Goal: Task Accomplishment & Management: Use online tool/utility

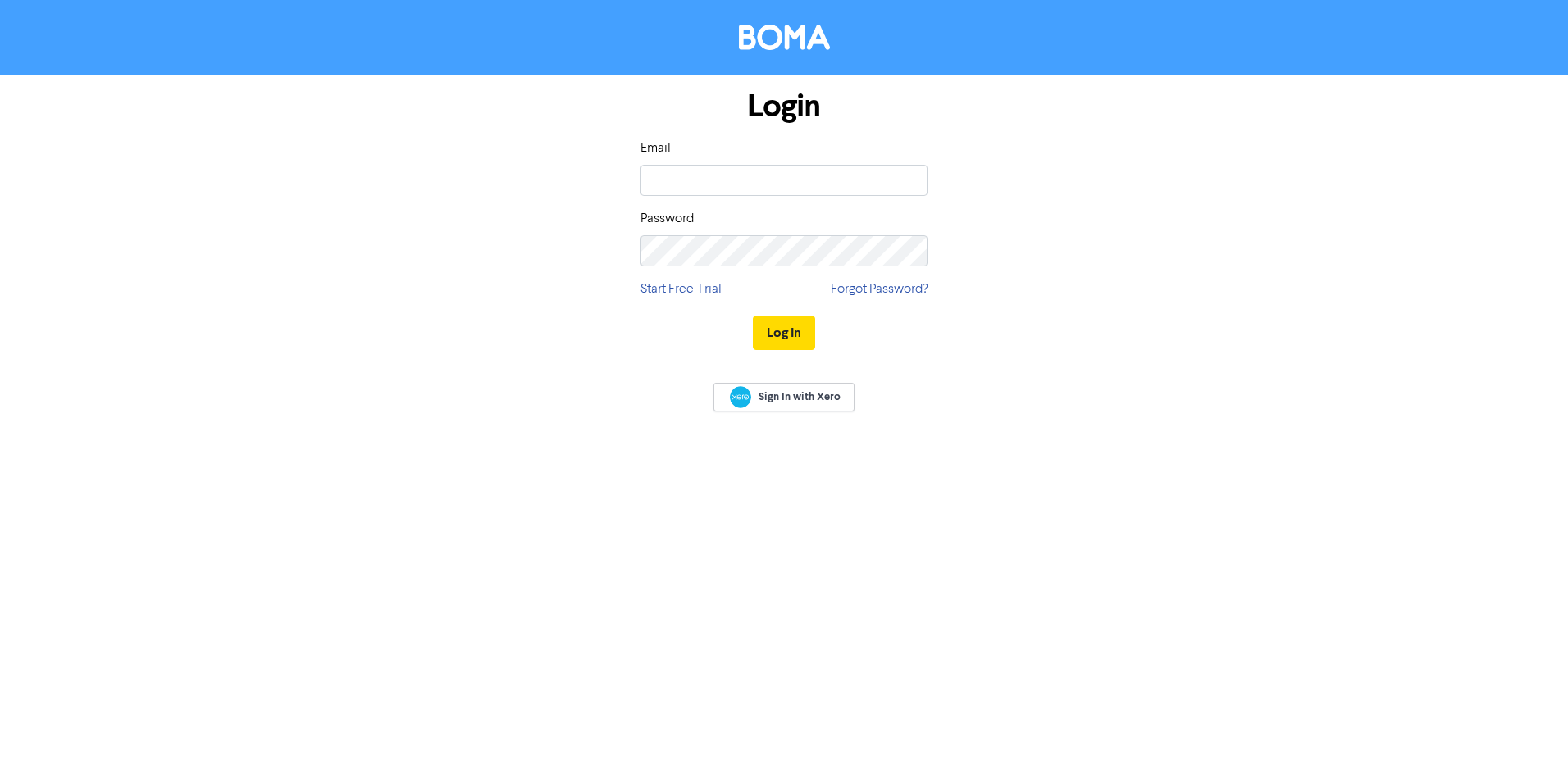
click at [904, 179] on keeper-lock "Open Keeper Popup" at bounding box center [908, 180] width 20 height 20
type input "[EMAIL_ADDRESS][DOMAIN_NAME]"
click at [796, 327] on button "Log In" at bounding box center [784, 332] width 62 height 34
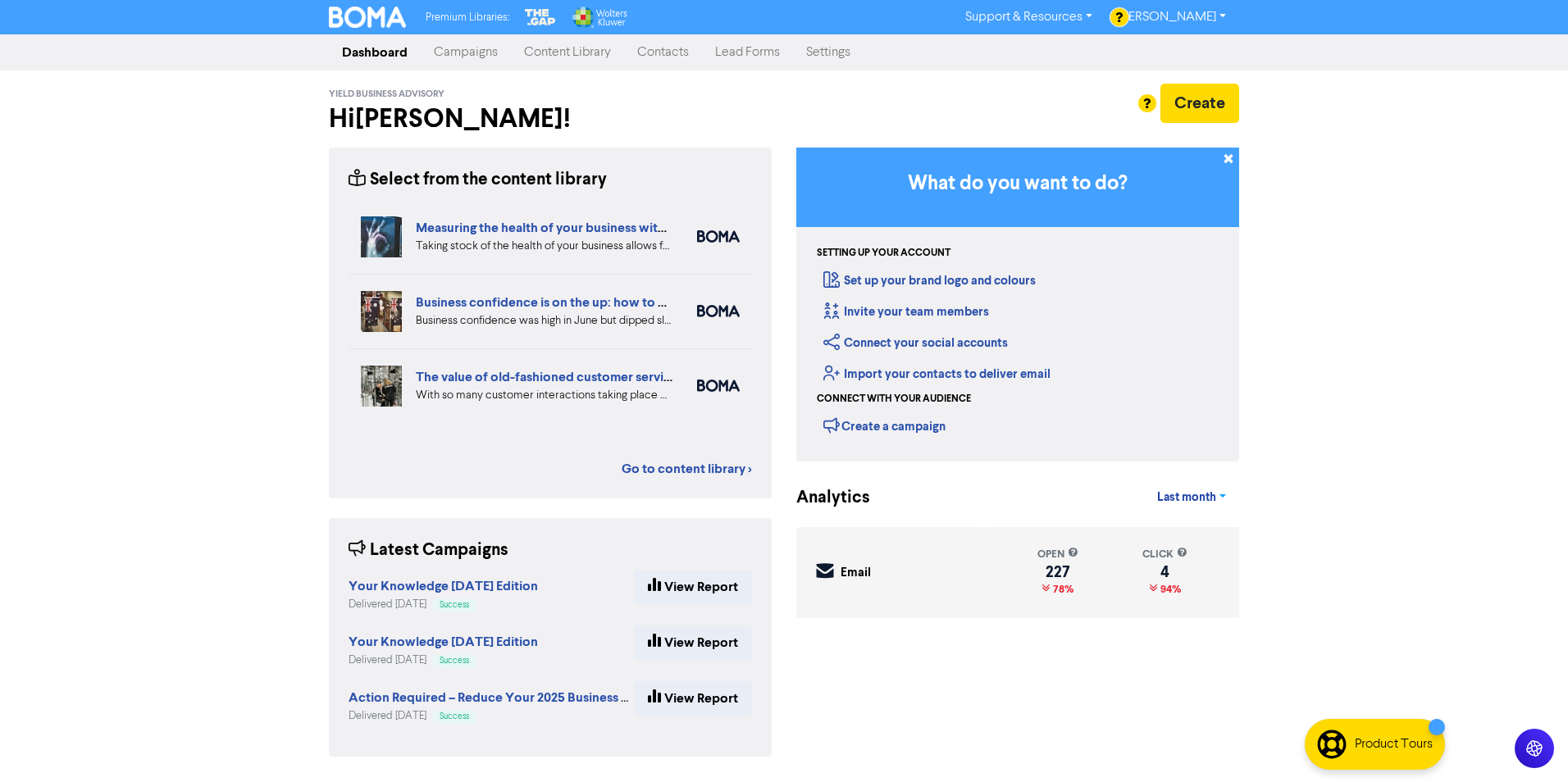
click at [1222, 498] on link "Last month" at bounding box center [1192, 497] width 96 height 32
click at [1211, 535] on button "Last 7 days" at bounding box center [1210, 538] width 130 height 27
click at [1222, 493] on link "Last 7 days" at bounding box center [1193, 497] width 95 height 32
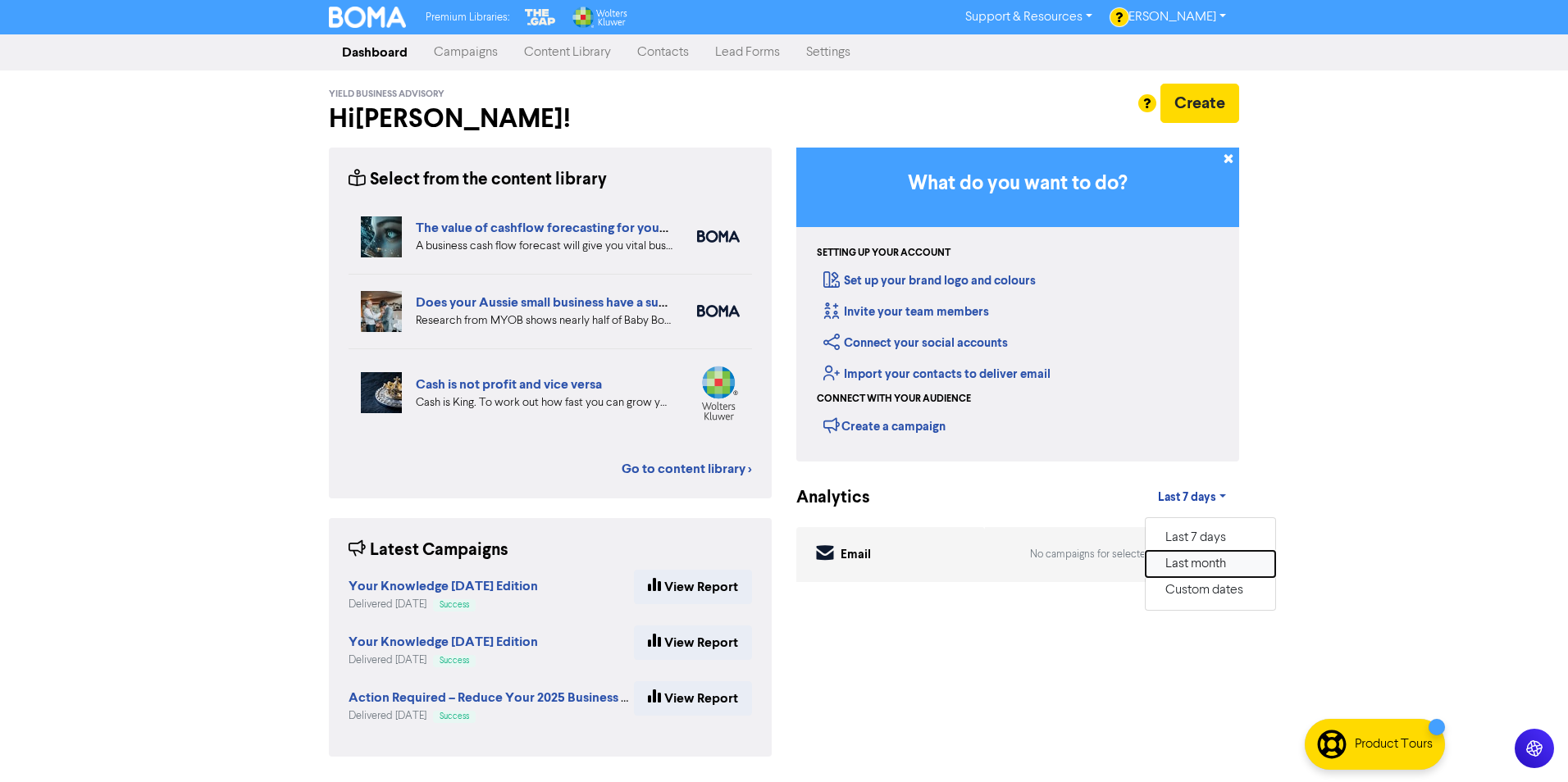
click at [1193, 564] on button "Last month" at bounding box center [1211, 565] width 130 height 27
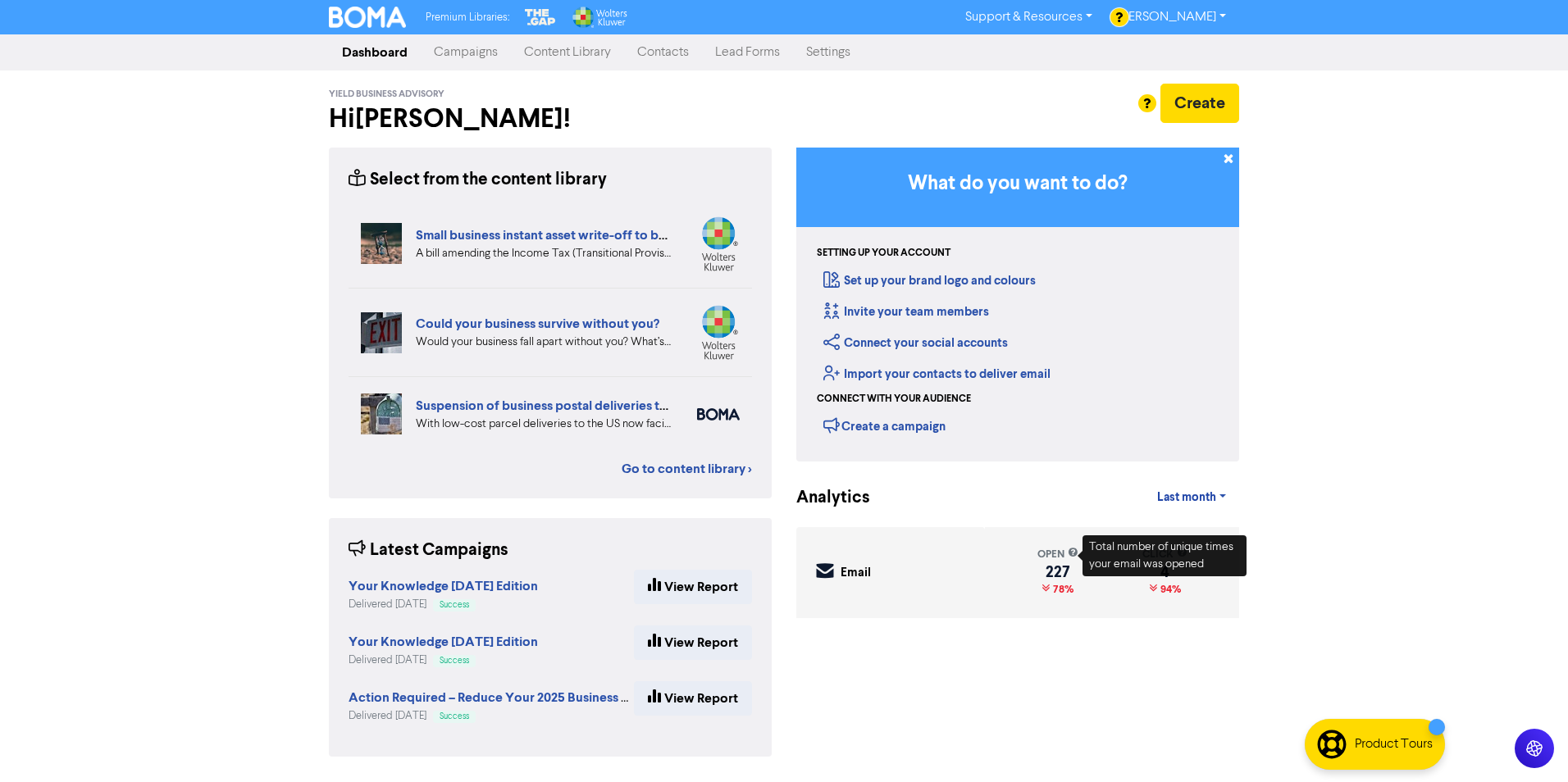
click at [1316, 508] on div "Premium Libraries: Support & Resources Video Tutorials FAQ & Guides Marketing E…" at bounding box center [784, 391] width 1568 height 782
click at [1295, 583] on div "Premium Libraries: Support & Resources Video Tutorials FAQ & Guides Marketing E…" at bounding box center [784, 391] width 1568 height 782
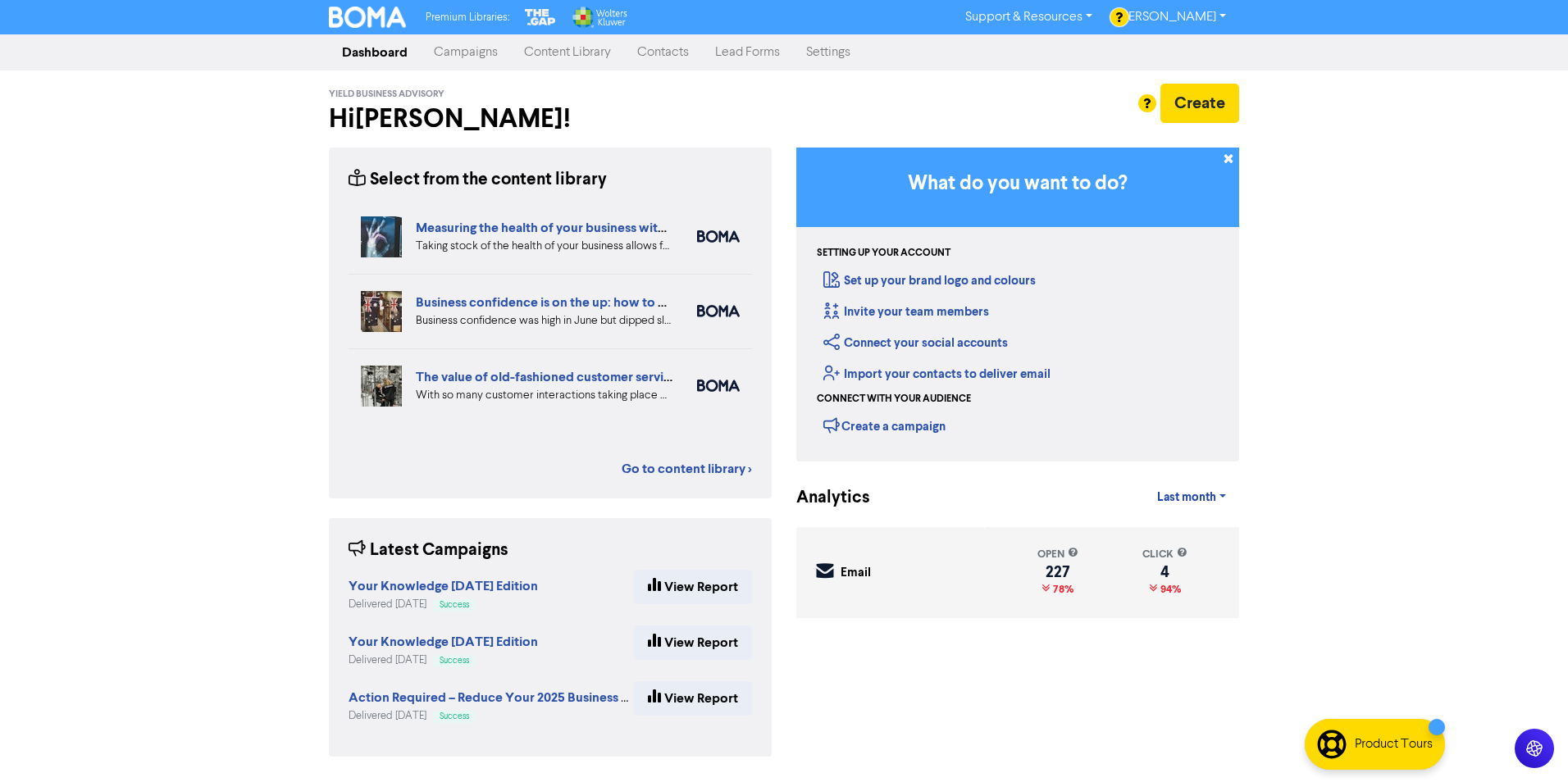
click at [595, 50] on link "Content Library" at bounding box center [567, 51] width 113 height 32
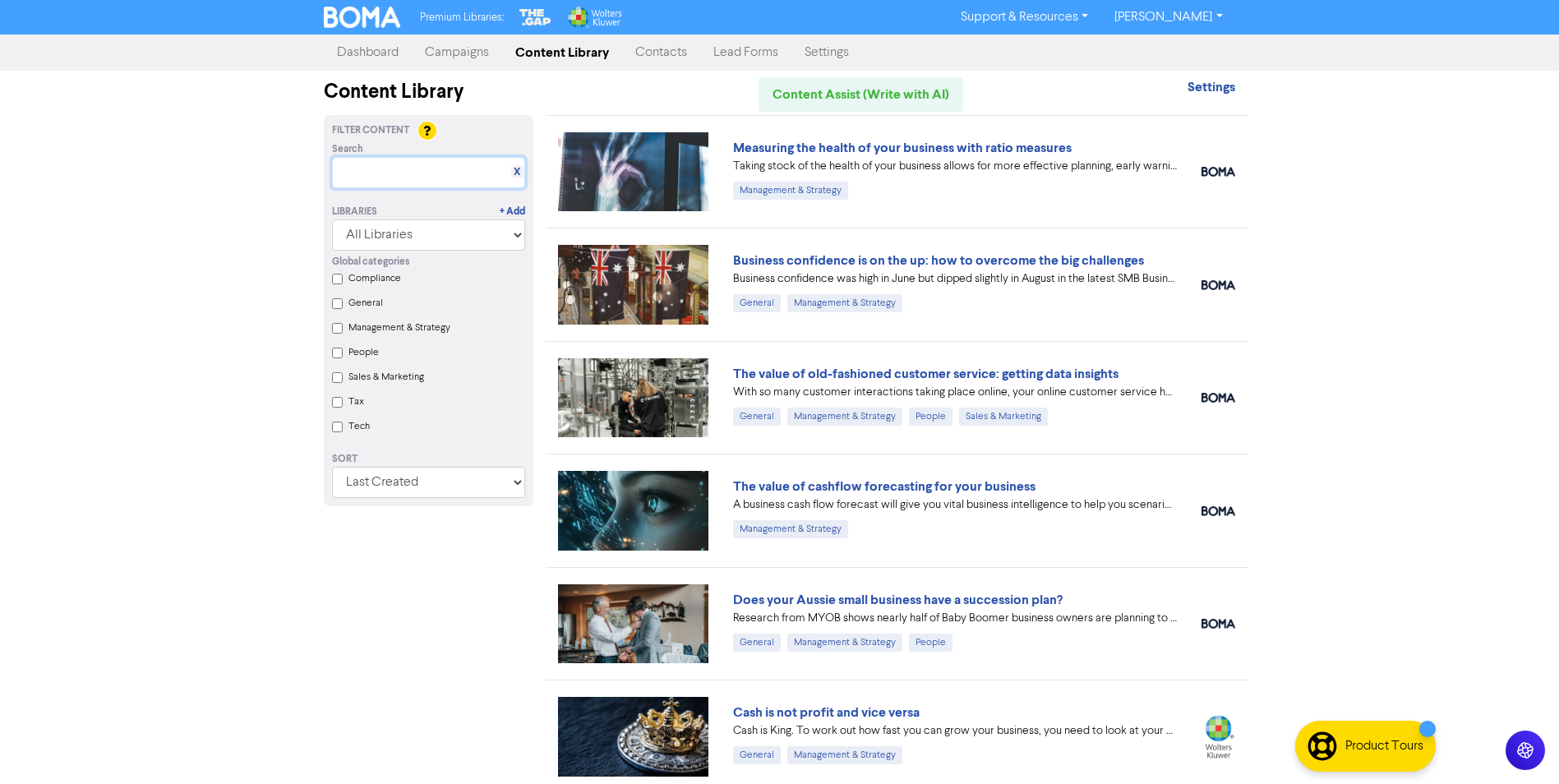
click at [439, 176] on input "text" at bounding box center [429, 173] width 193 height 32
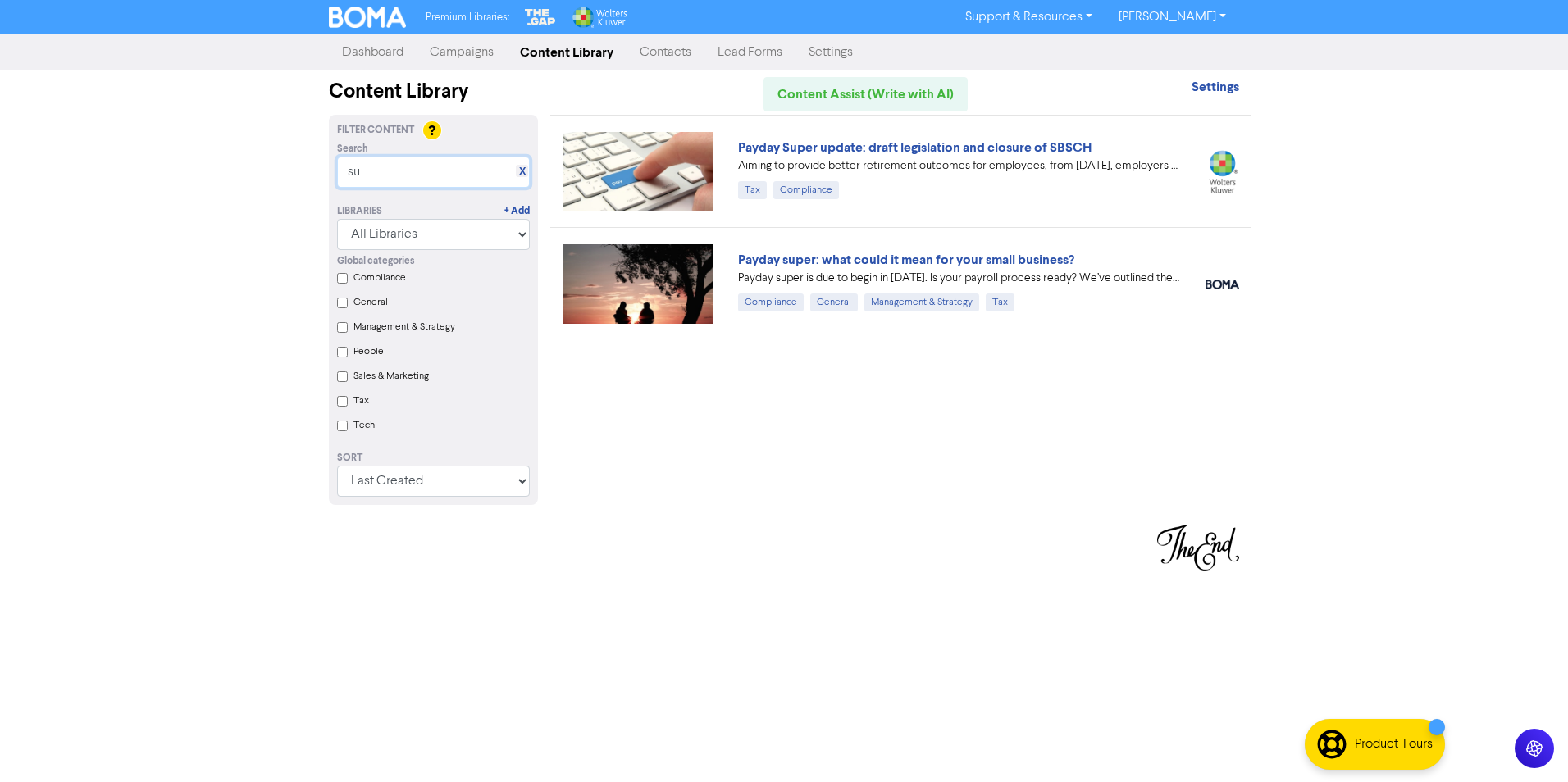
type input "s"
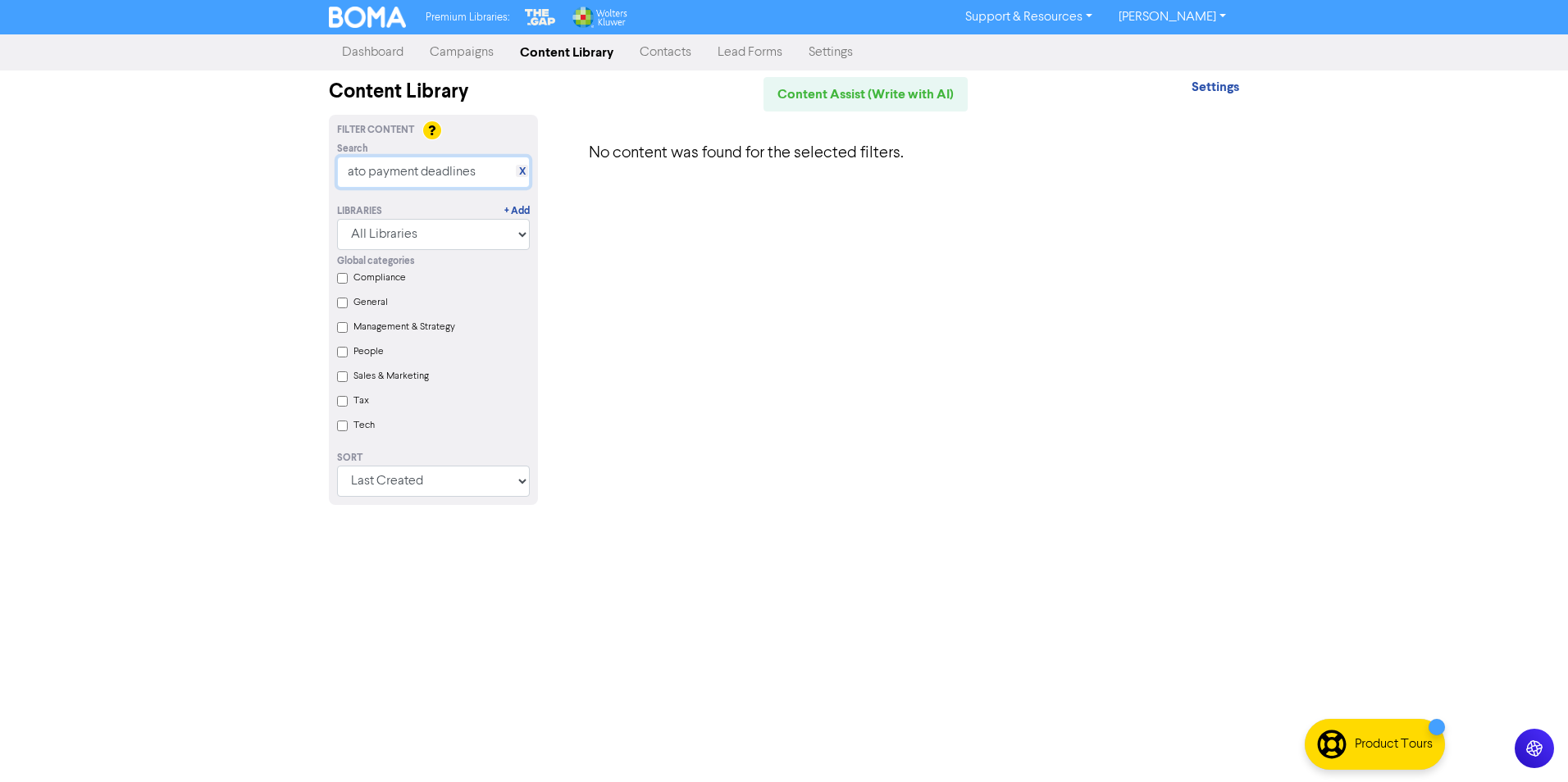
type input "ato payment deadlines"
click at [338, 404] on input "Tax" at bounding box center [342, 401] width 11 height 11
checkbox input "true"
drag, startPoint x: 483, startPoint y: 169, endPoint x: 342, endPoint y: 182, distance: 141.6
click at [342, 182] on input "ato payment deadlines" at bounding box center [434, 173] width 193 height 32
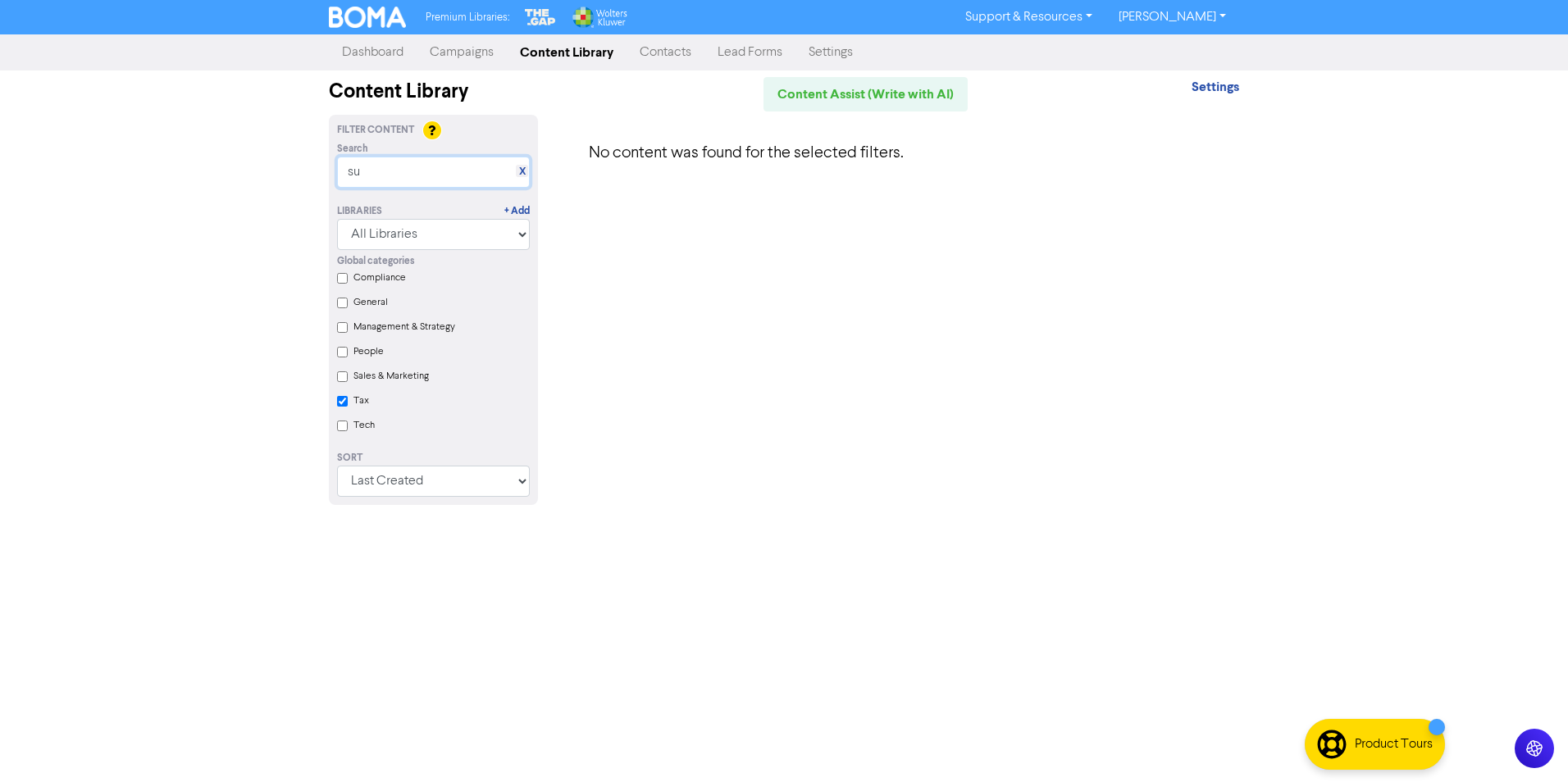
type input "s"
type input "ato upcoming obligations"
checkbox input "true"
type input "ato upcoming obligations"
click at [344, 280] on input "Compliance" at bounding box center [342, 278] width 11 height 11
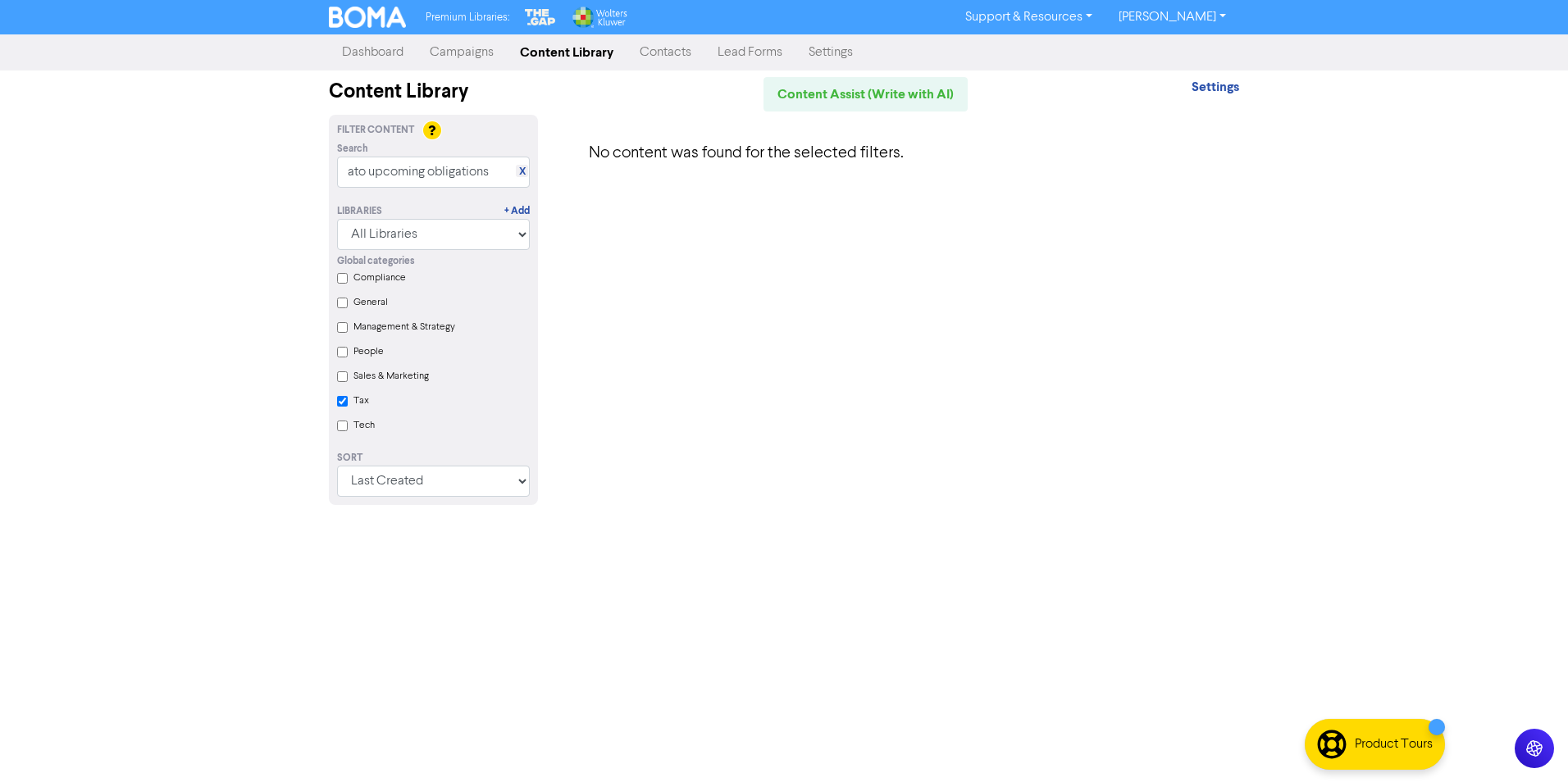
checkbox input "true"
click at [344, 407] on input "Tax" at bounding box center [342, 401] width 11 height 11
checkbox input "true"
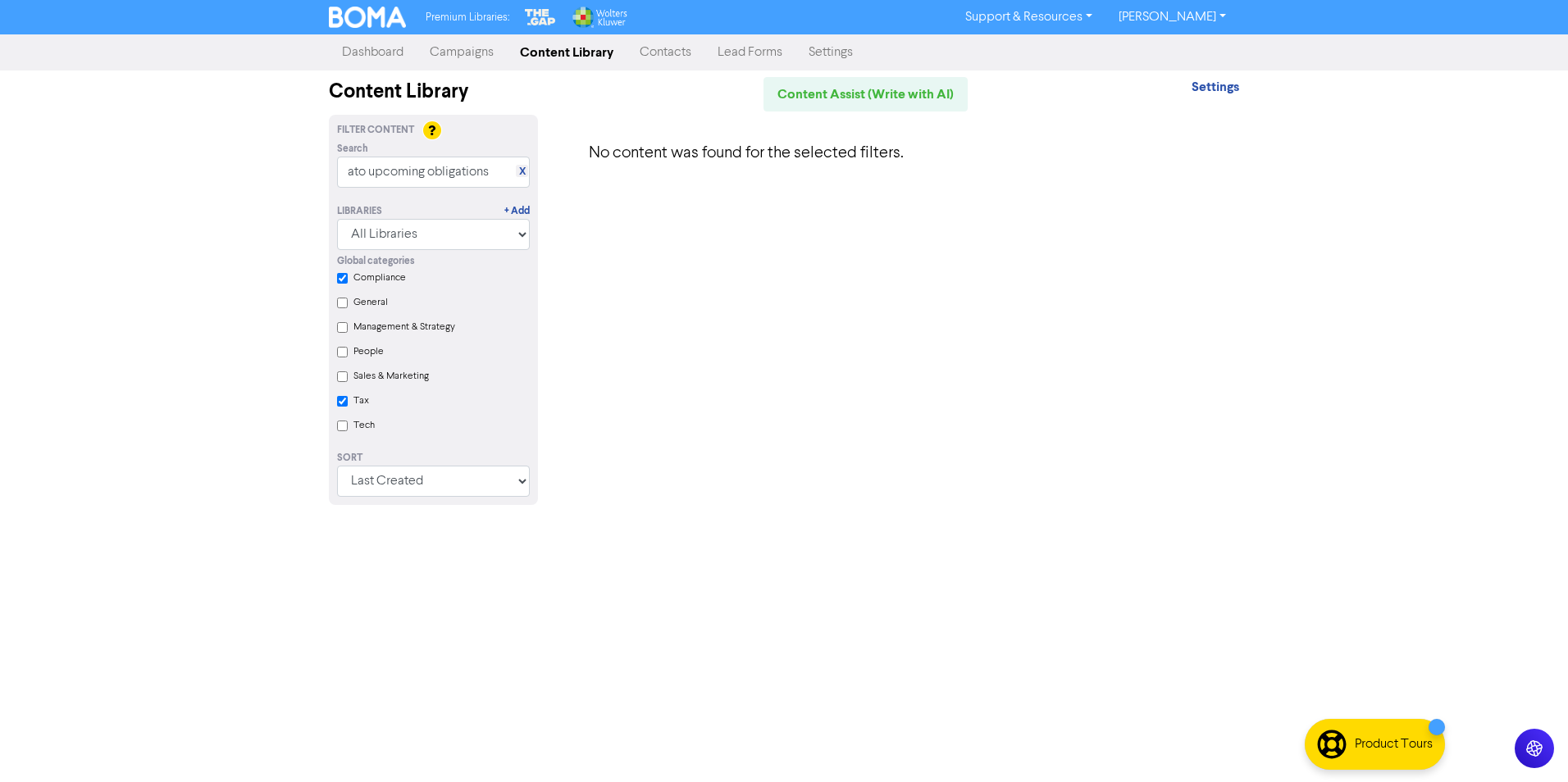
checkbox input "true"
checkbox input "false"
click at [685, 295] on div "No content was found for the selected filters." at bounding box center [901, 320] width 701 height 410
click at [876, 90] on link "Content Assist (Write with AI)" at bounding box center [865, 94] width 204 height 34
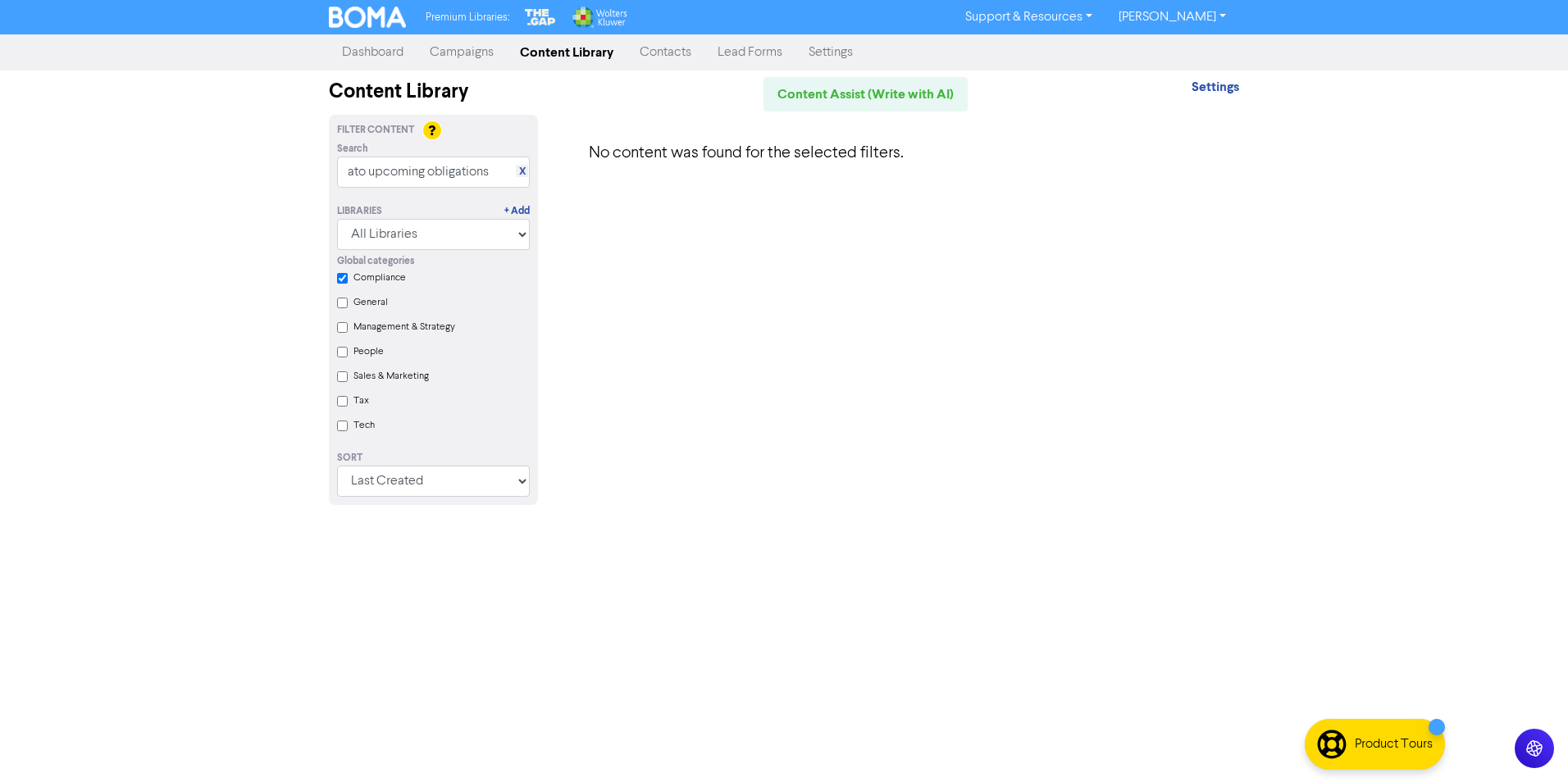
click at [770, 49] on link "Lead Forms" at bounding box center [750, 51] width 91 height 32
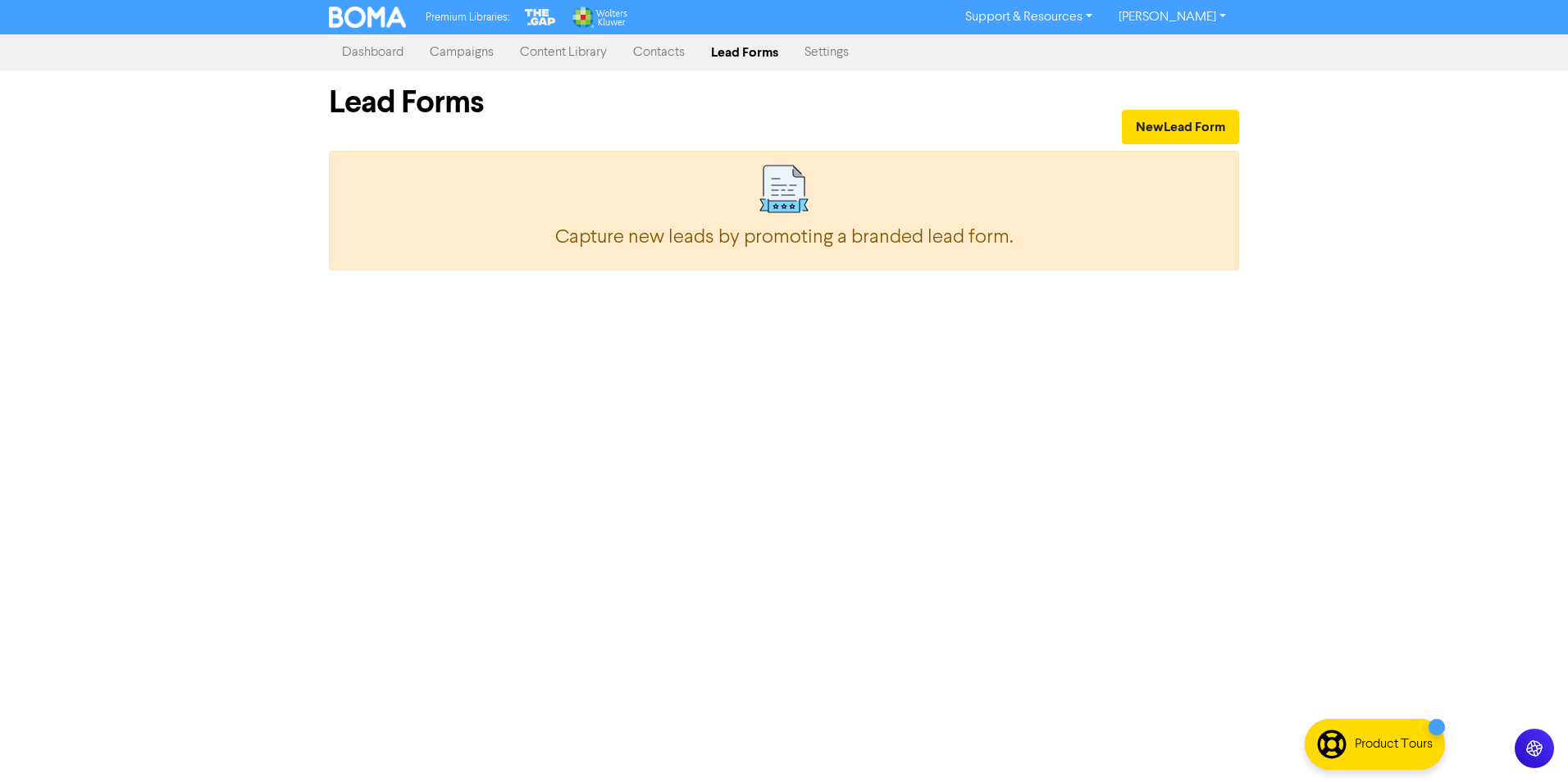
click at [822, 49] on link "Settings" at bounding box center [826, 51] width 71 height 32
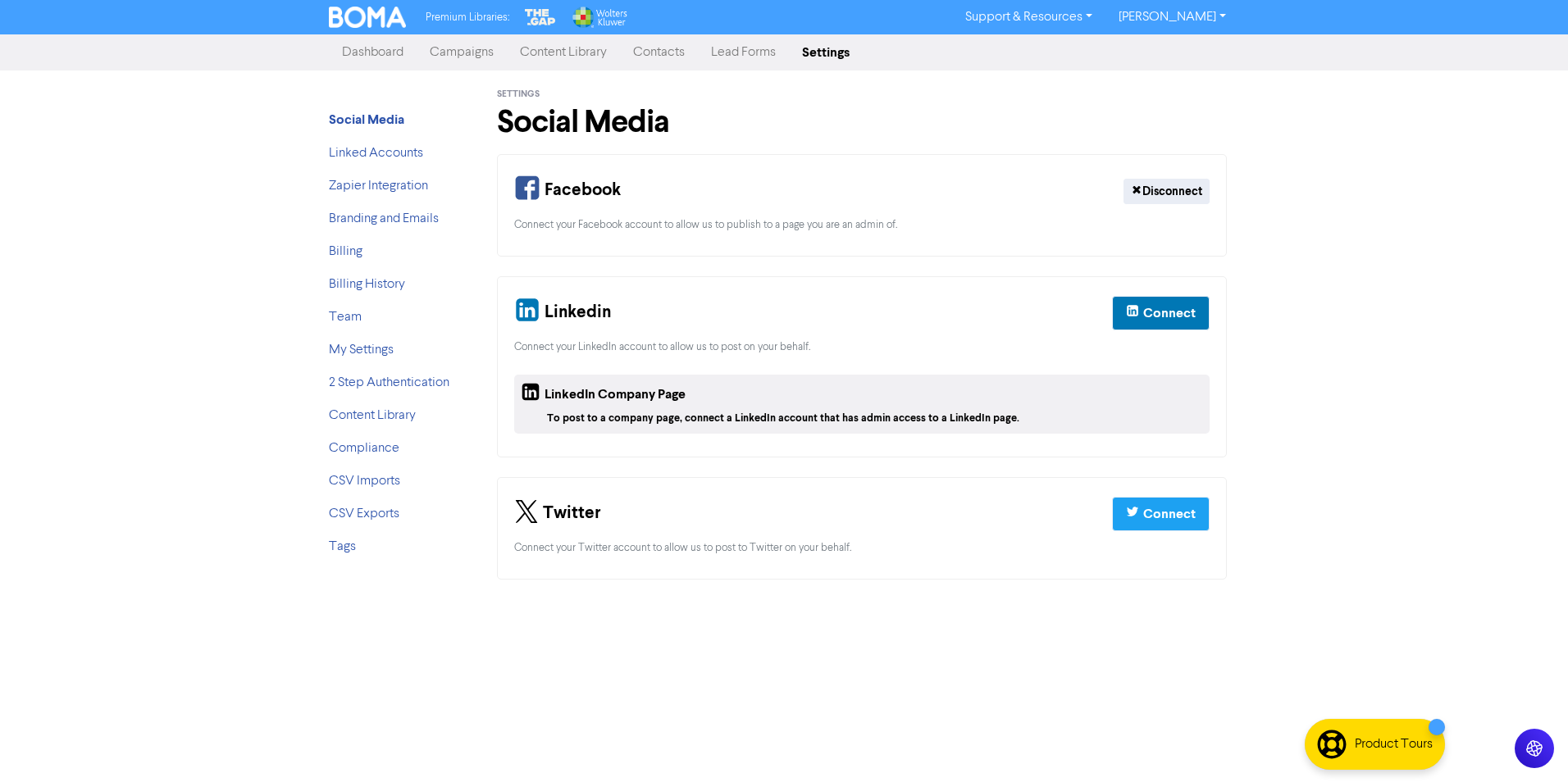
click at [464, 51] on link "Campaigns" at bounding box center [462, 51] width 91 height 32
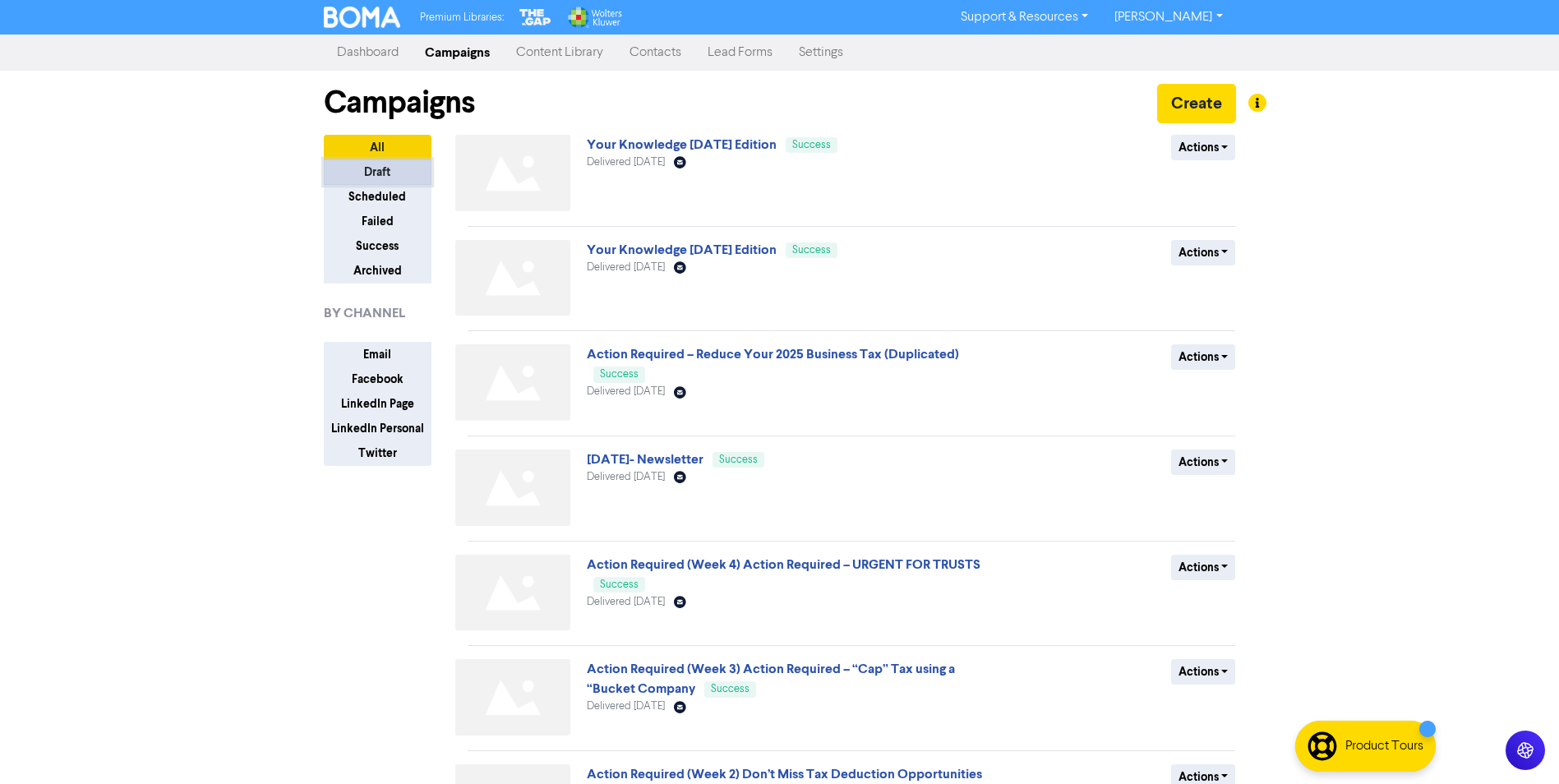
click at [378, 169] on button "Draft" at bounding box center [377, 172] width 107 height 26
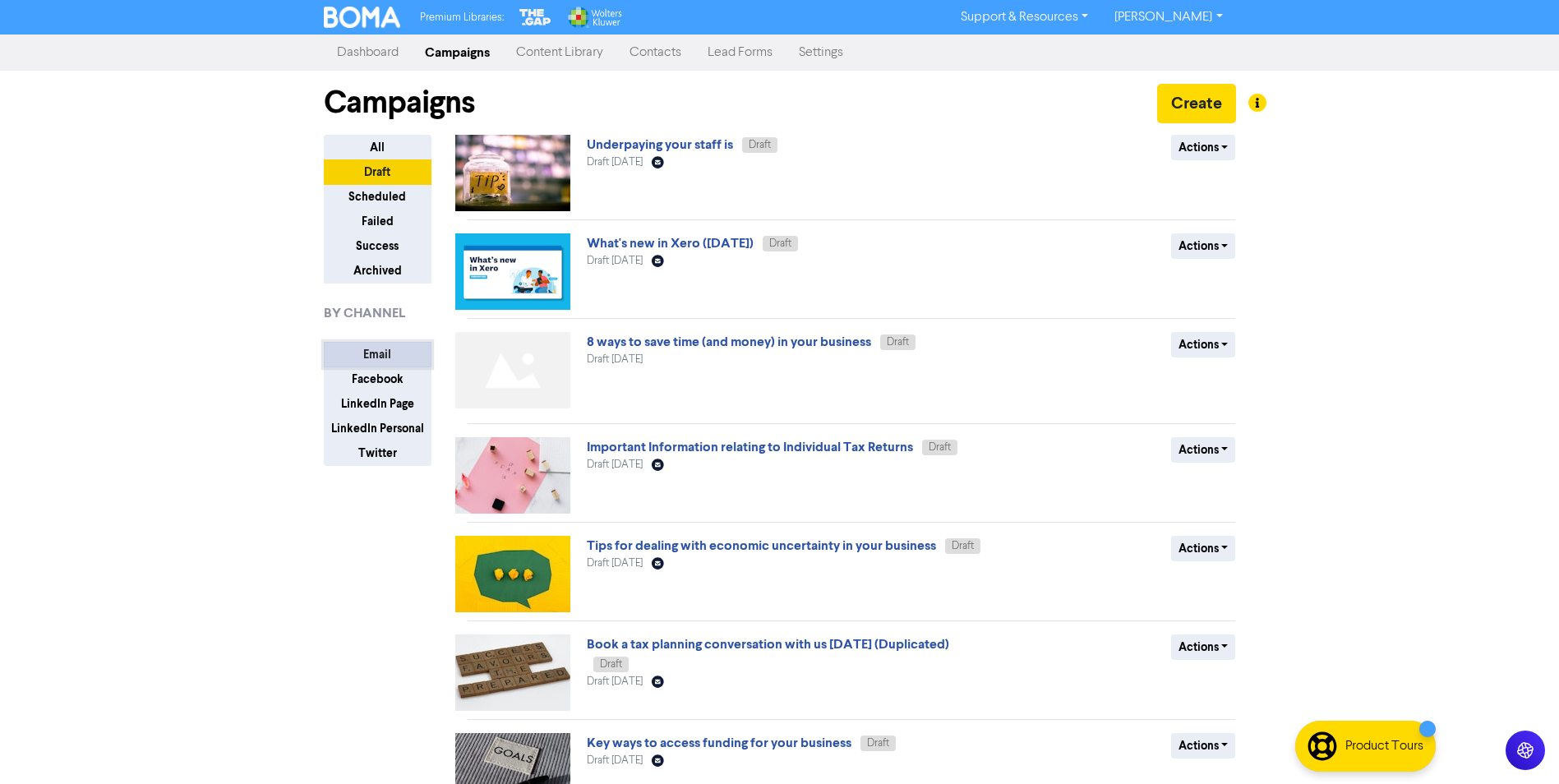
click at [382, 347] on button "Email" at bounding box center [377, 355] width 107 height 26
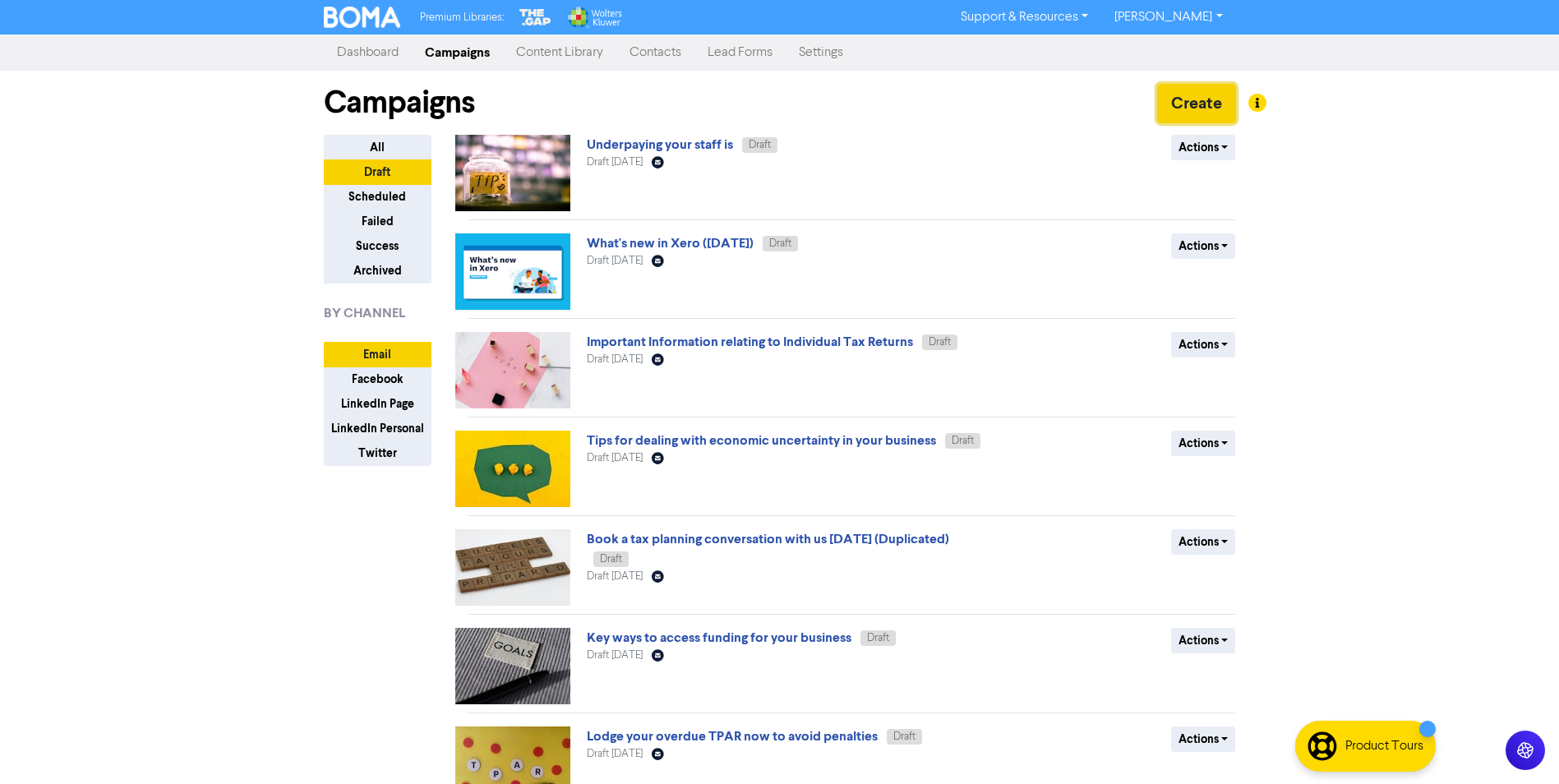
click at [1185, 108] on button "Create" at bounding box center [1196, 103] width 79 height 39
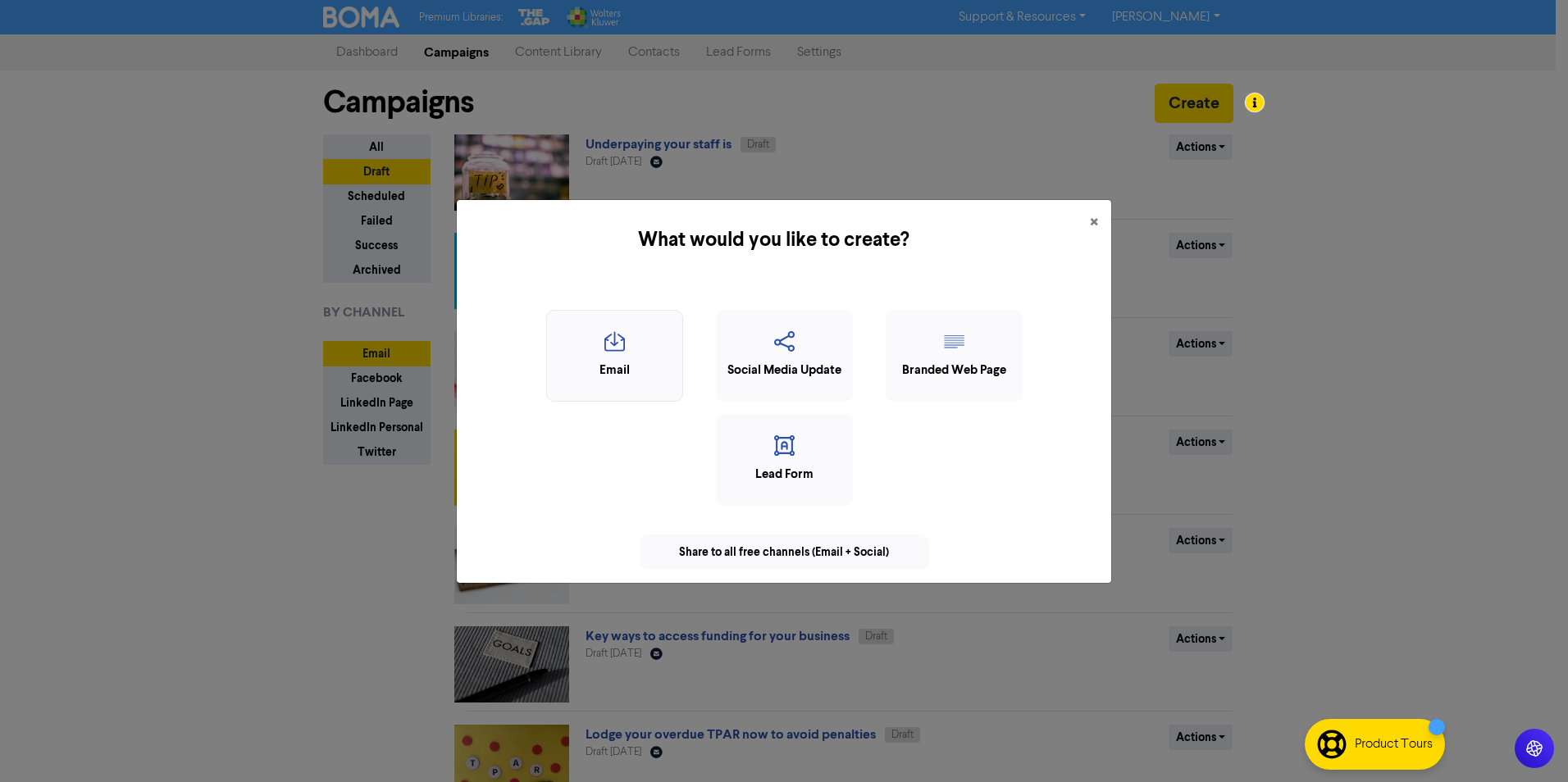
click at [624, 342] on icon "button" at bounding box center [615, 347] width 119 height 32
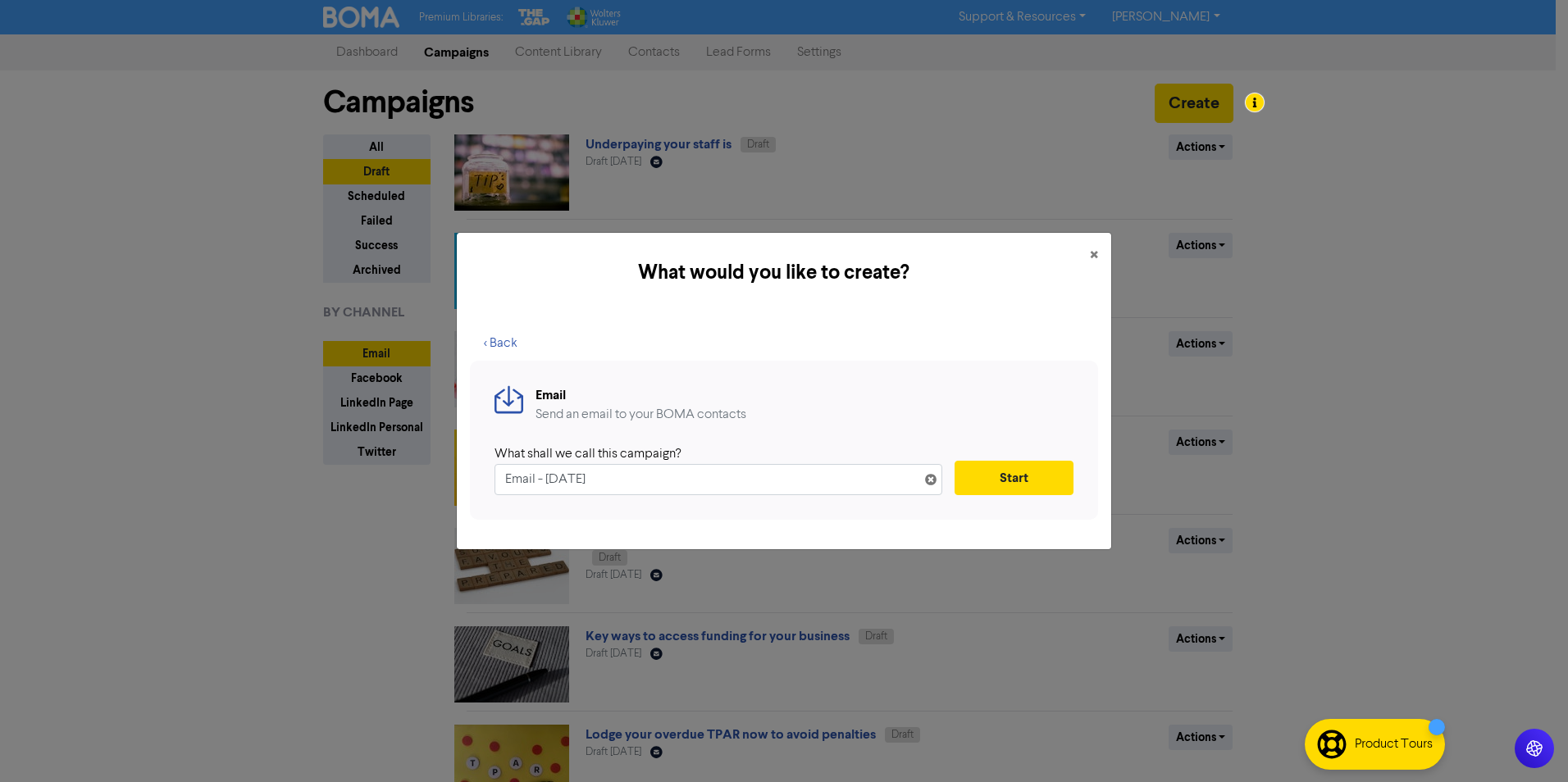
drag, startPoint x: 628, startPoint y: 480, endPoint x: 497, endPoint y: 476, distance: 131.1
click at [497, 476] on input "Email - [DATE]" at bounding box center [718, 480] width 448 height 32
type input "Superannuation Obl"
